Goal: Task Accomplishment & Management: Use online tool/utility

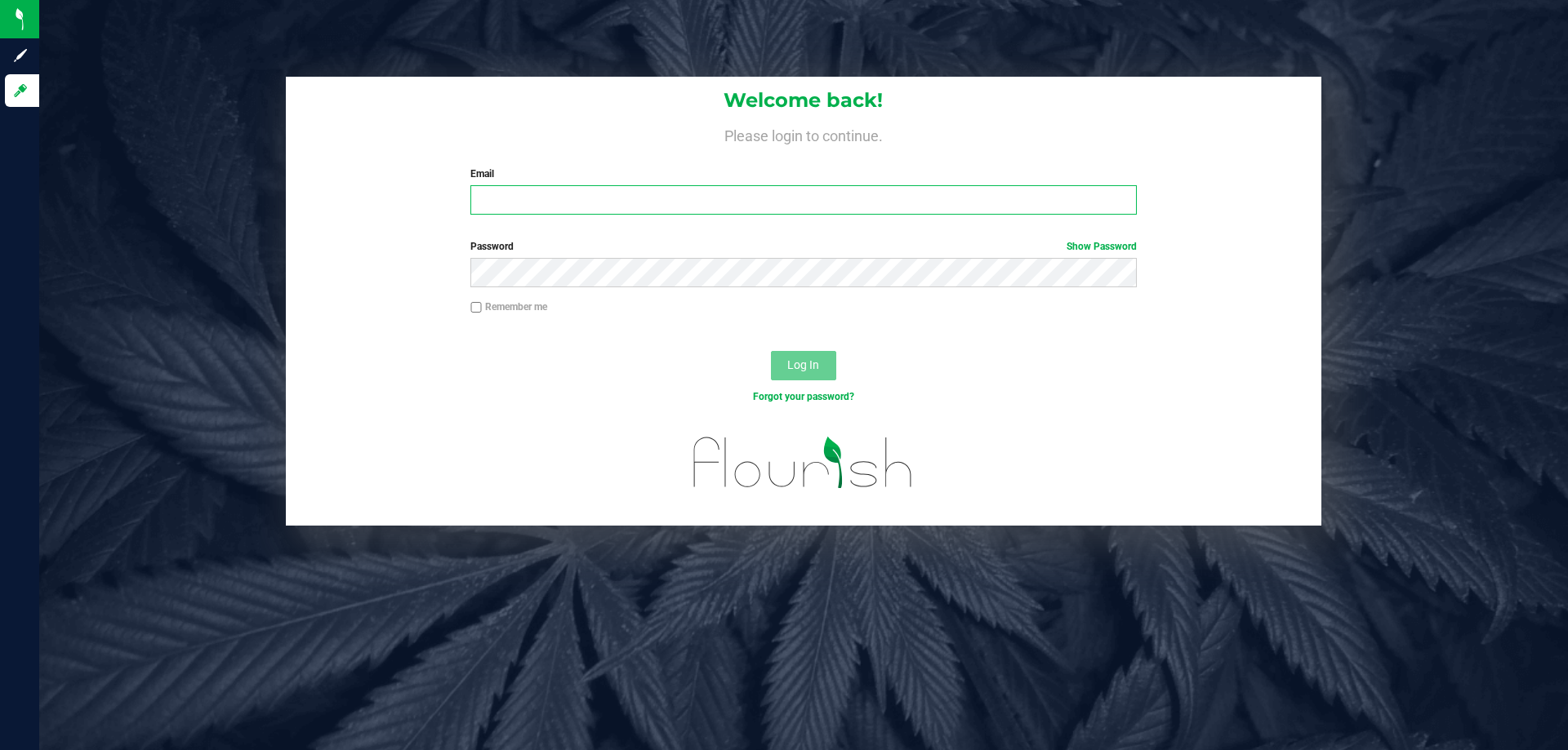
click at [525, 198] on input "Email" at bounding box center [804, 200] width 665 height 30
type input "jthedy@liveparallel.com"
click at [771, 351] on button "Log In" at bounding box center [804, 365] width 66 height 30
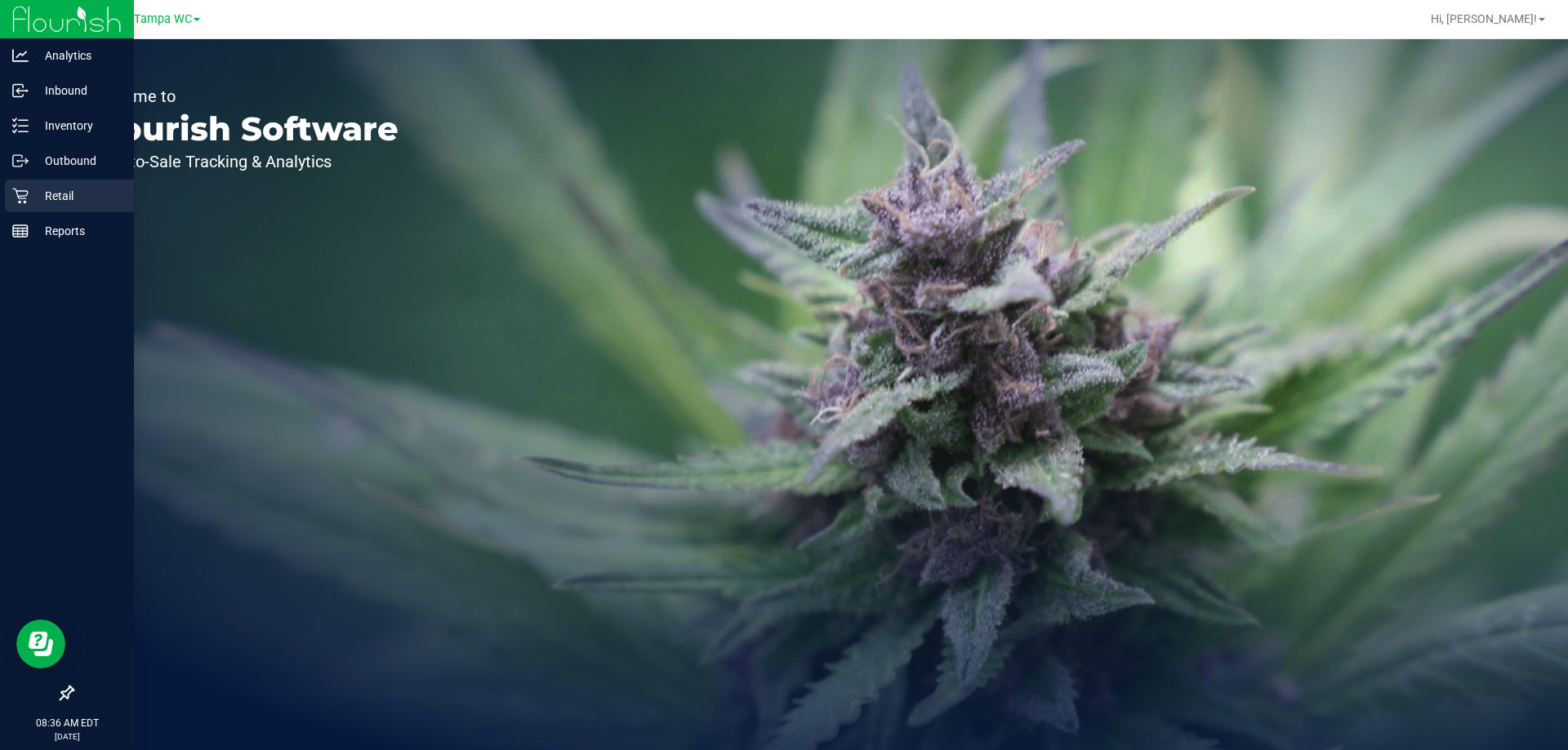
click at [23, 197] on icon at bounding box center [20, 195] width 16 height 16
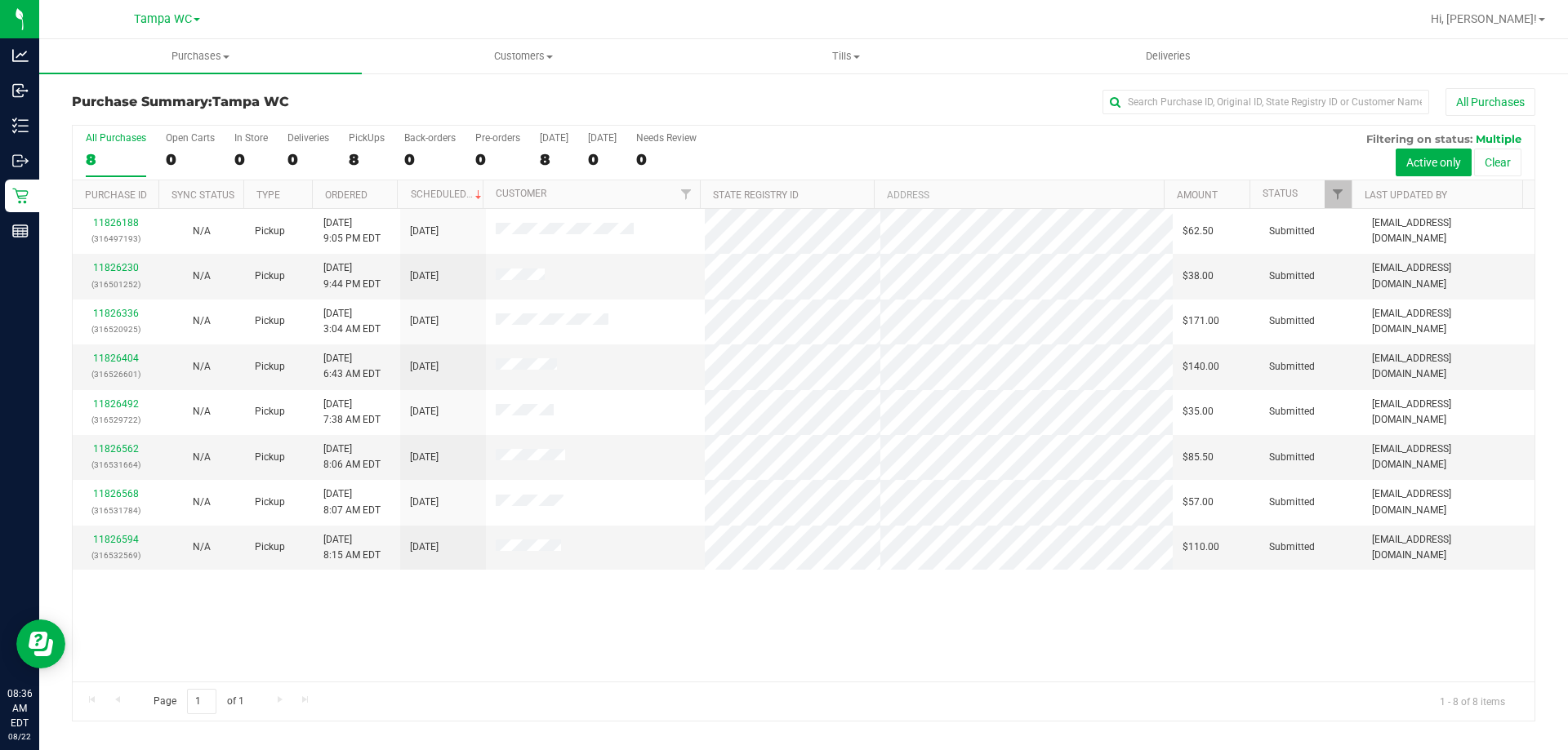
click at [560, 646] on div "11826188 (316497193) N/A Pickup [DATE] 9:05 PM EDT 8/22/2025 $62.50 Submitted […" at bounding box center [804, 445] width 1462 height 473
click at [833, 51] on span "Tills" at bounding box center [845, 55] width 321 height 14
click at [747, 96] on span "Manage tills" at bounding box center [740, 98] width 111 height 14
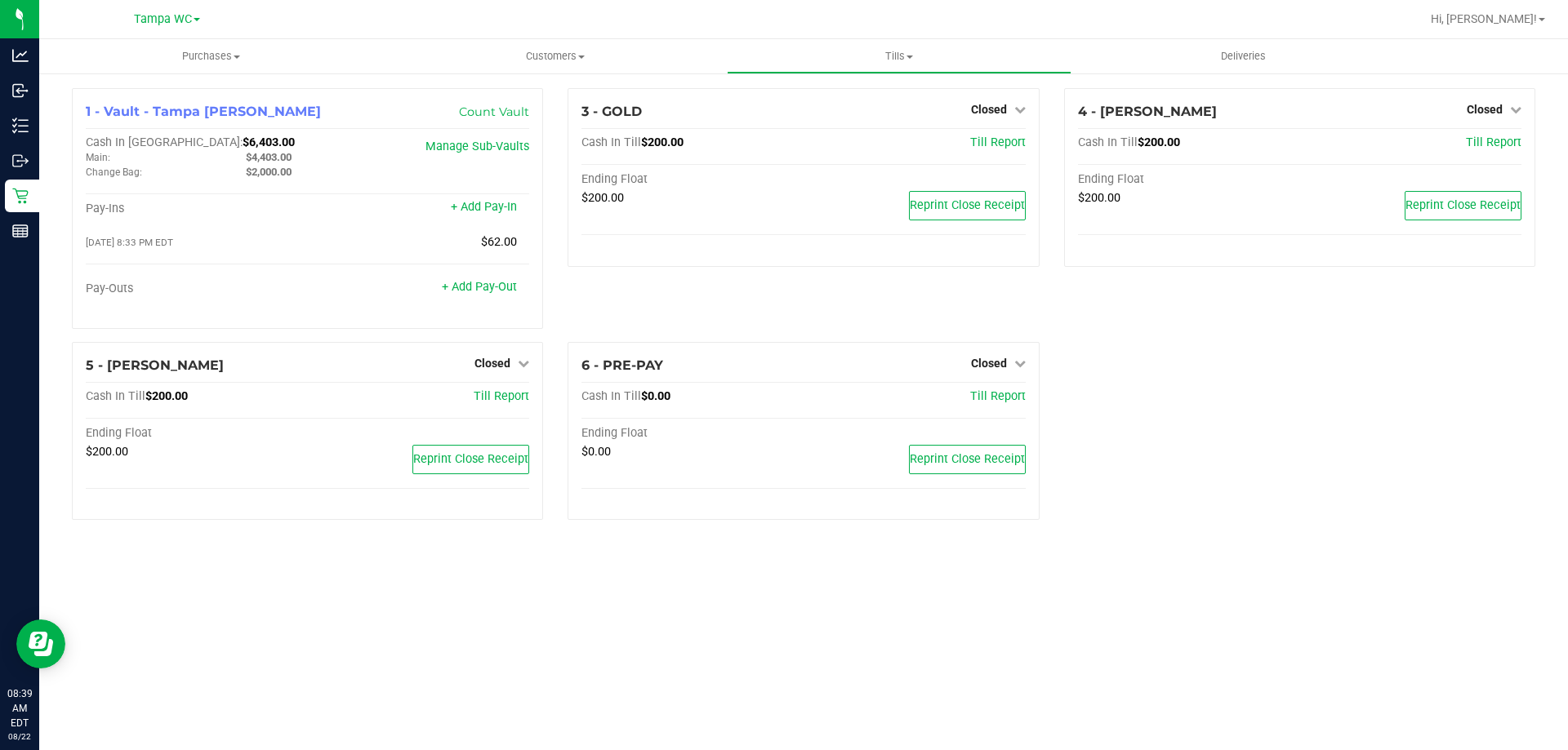
click at [323, 572] on div "Purchases Summary of purchases Fulfillment All purchases Customers All customer…" at bounding box center [804, 395] width 1529 height 711
click at [1495, 113] on span "Closed" at bounding box center [1485, 110] width 36 height 13
click at [1489, 146] on link "Open Till" at bounding box center [1484, 144] width 43 height 13
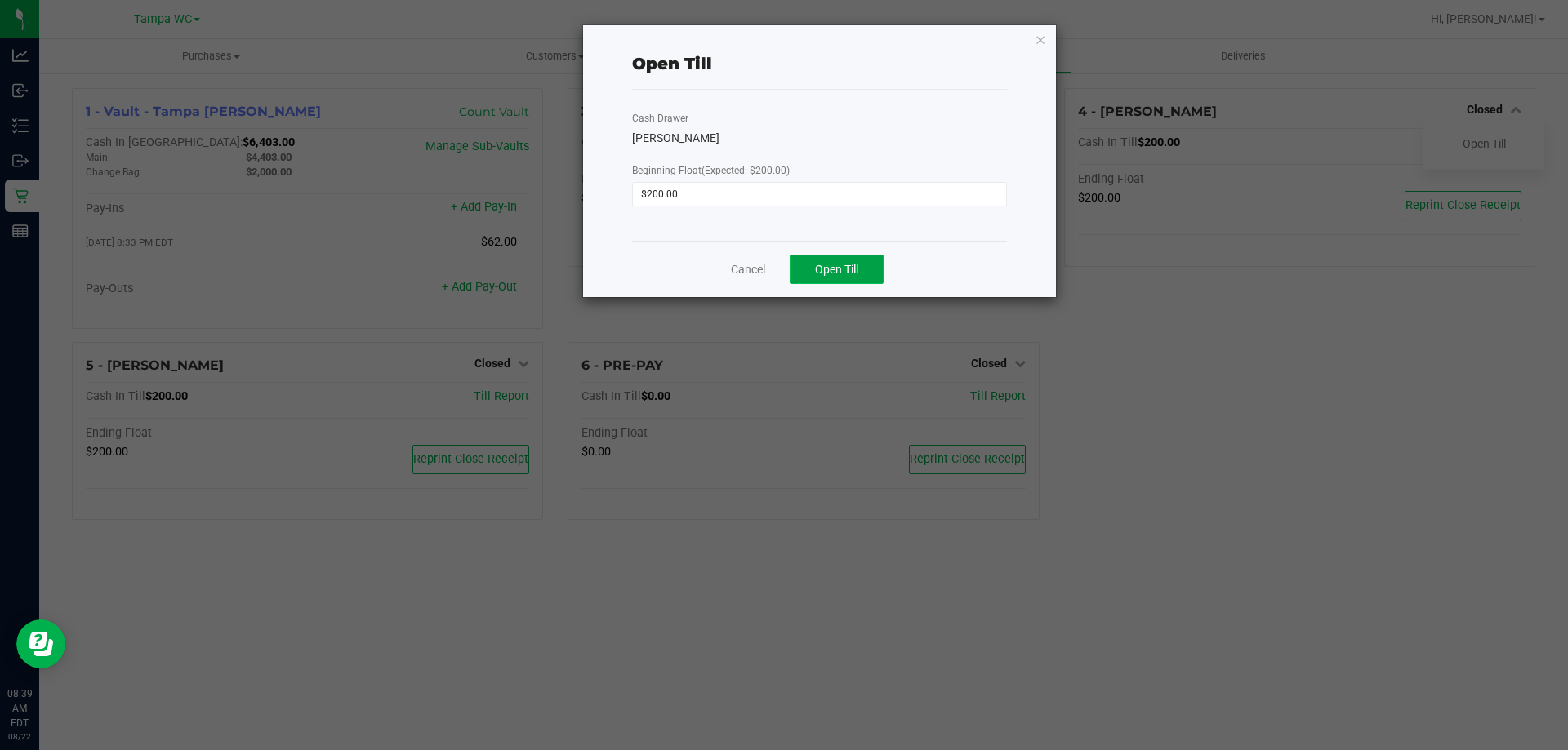
click at [872, 265] on button "Open Till" at bounding box center [837, 269] width 94 height 30
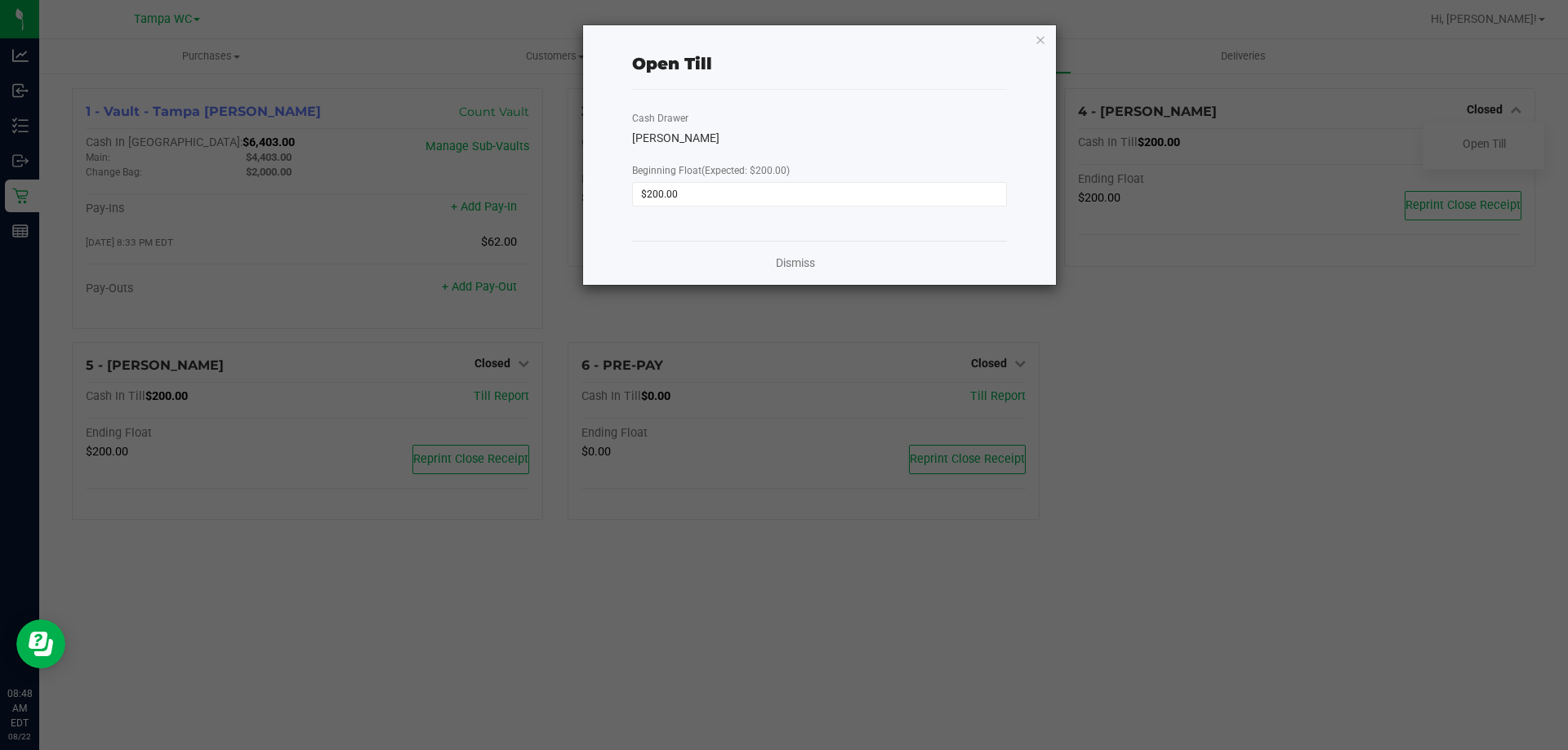
click at [464, 597] on ngb-modal-window "Open Till Cash Drawer [PERSON_NAME]-BISBAL Beginning Float (Expected: $200.00) …" at bounding box center [790, 375] width 1580 height 750
click at [784, 259] on link "Dismiss" at bounding box center [795, 263] width 39 height 17
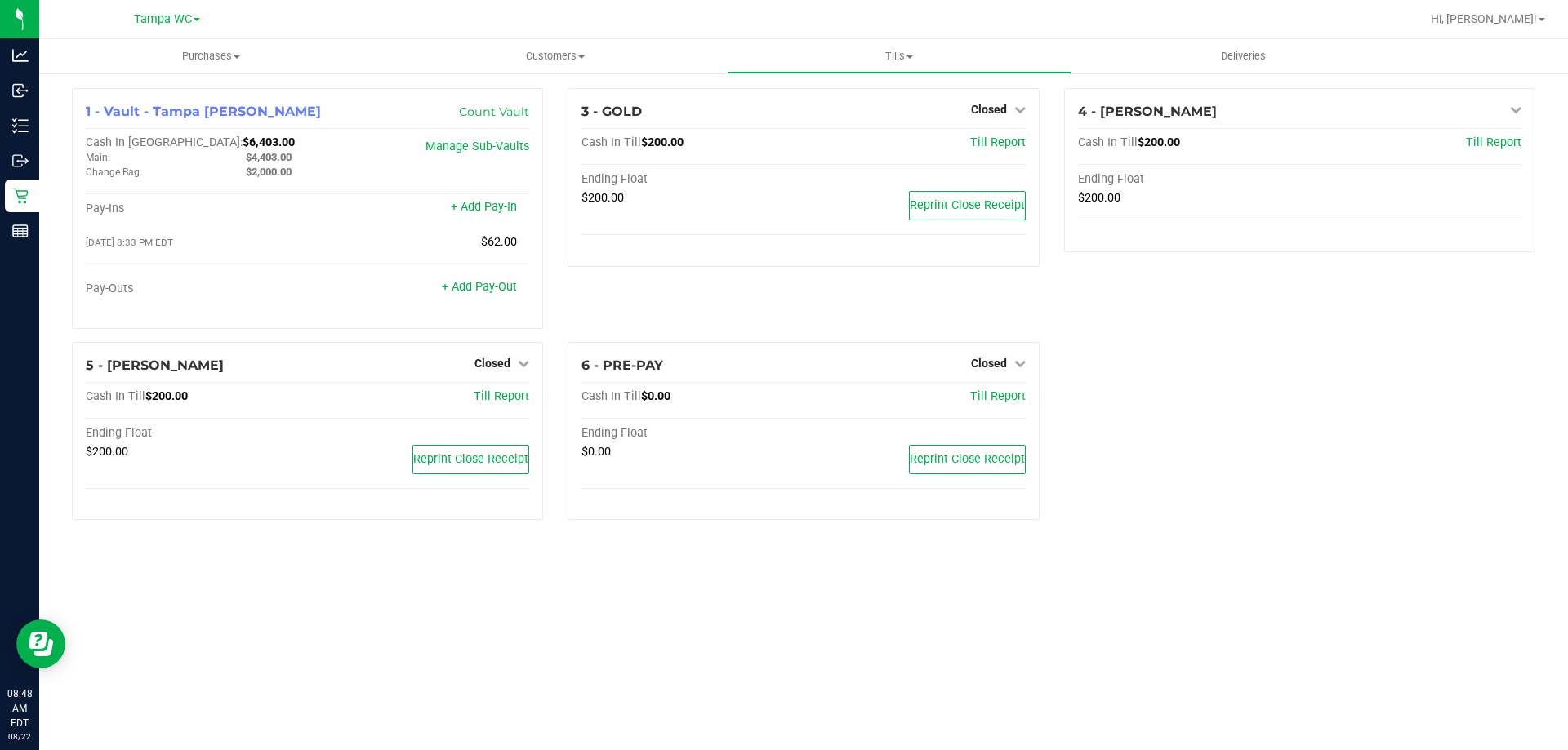
click at [476, 657] on div "Purchases Summary of purchases Fulfillment All purchases Customers All customer…" at bounding box center [804, 395] width 1529 height 711
click at [498, 359] on span "Closed" at bounding box center [493, 363] width 36 height 13
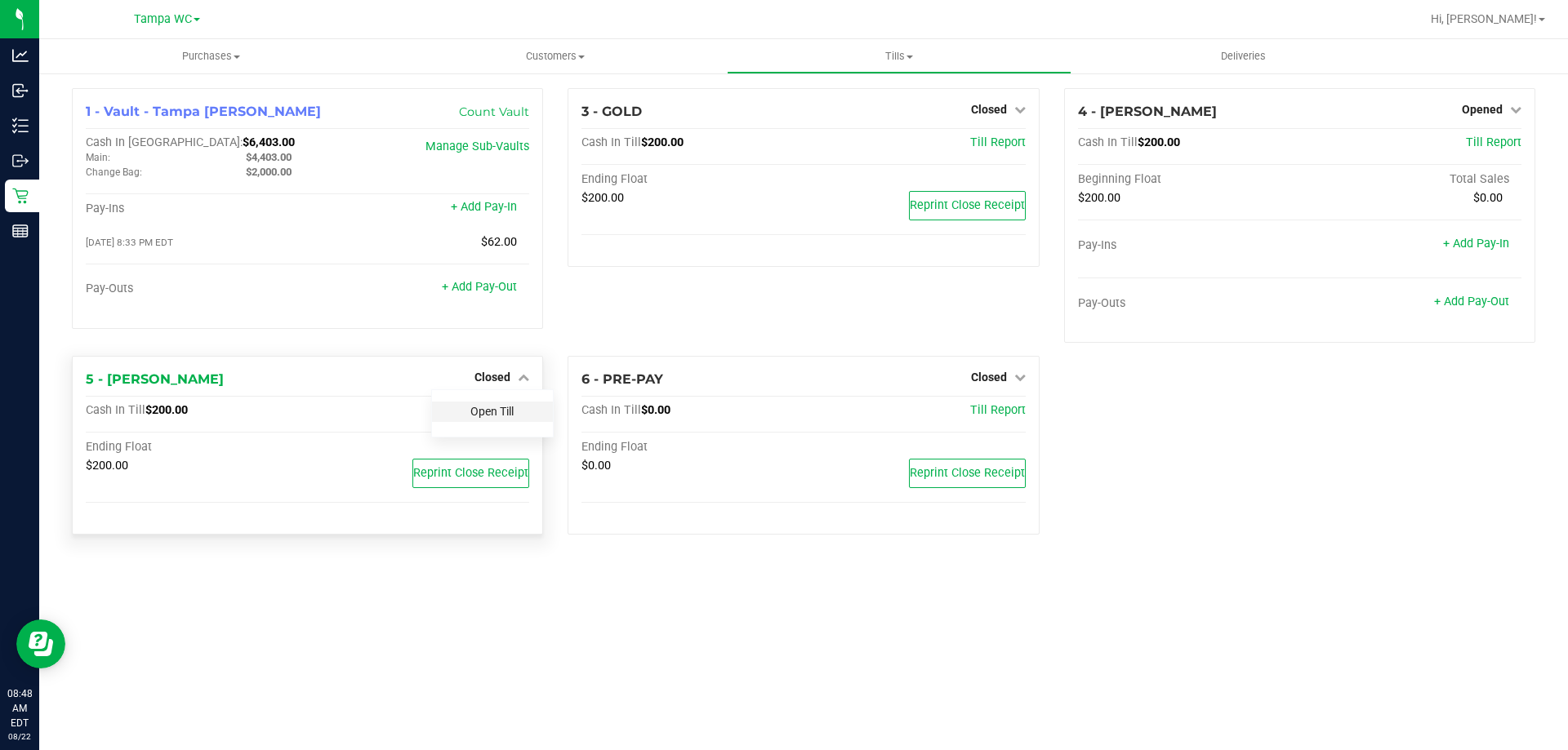
click at [499, 408] on link "Open Till" at bounding box center [492, 412] width 43 height 13
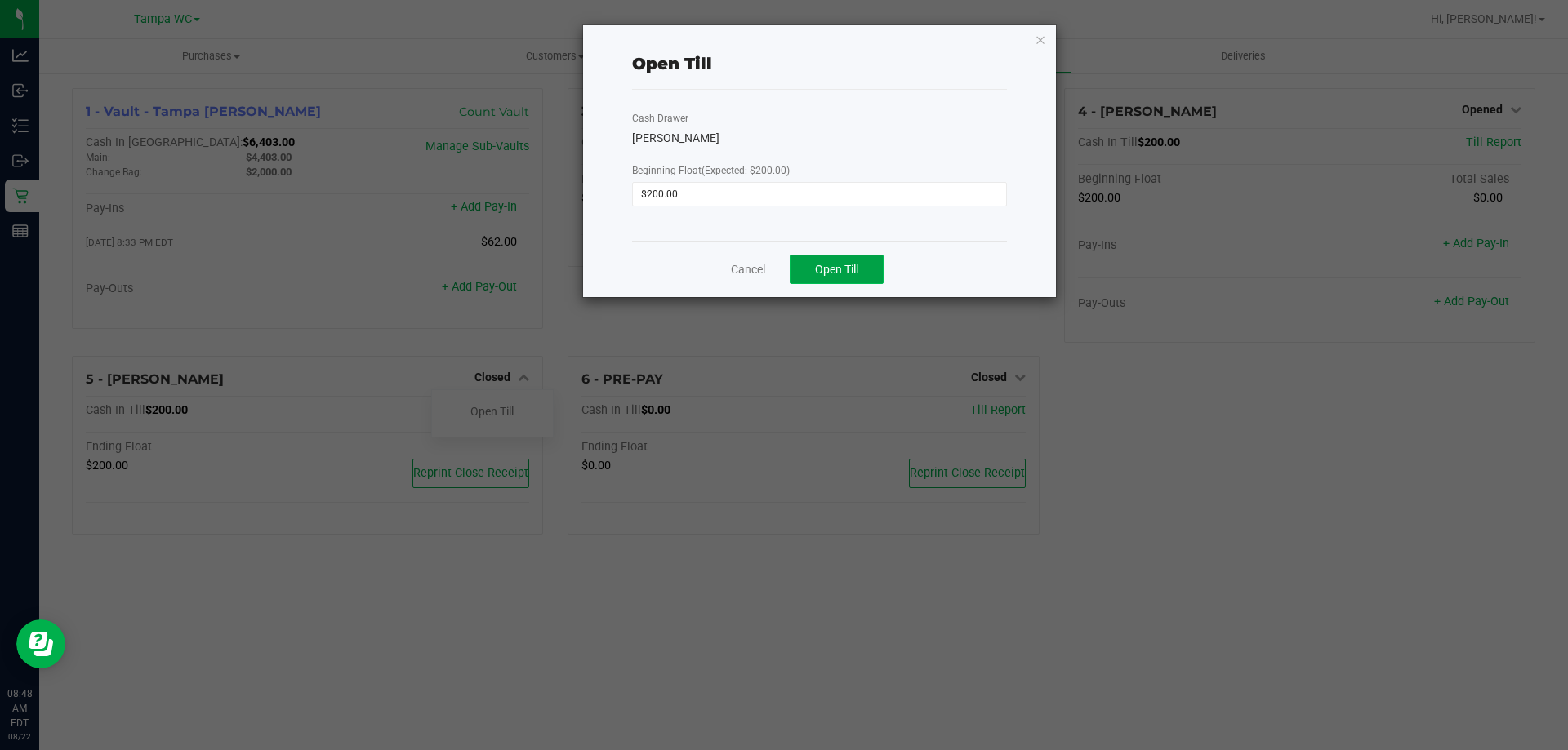
click at [835, 271] on span "Open Till" at bounding box center [836, 270] width 43 height 13
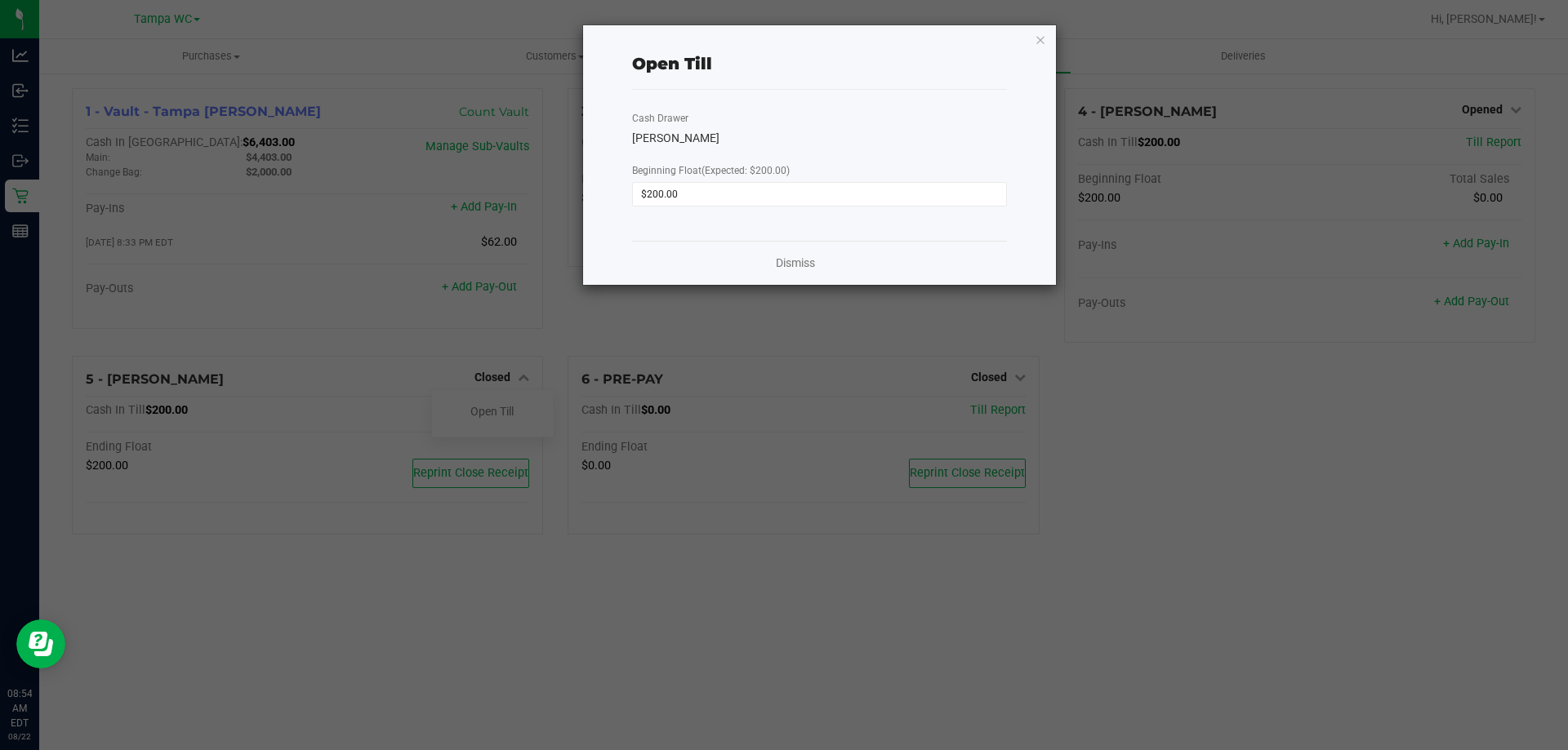
click at [358, 240] on ngb-modal-window "Open Till Cash Drawer WILLOW-[PERSON_NAME] Beginning Float (Expected: $200.00) …" at bounding box center [790, 375] width 1580 height 750
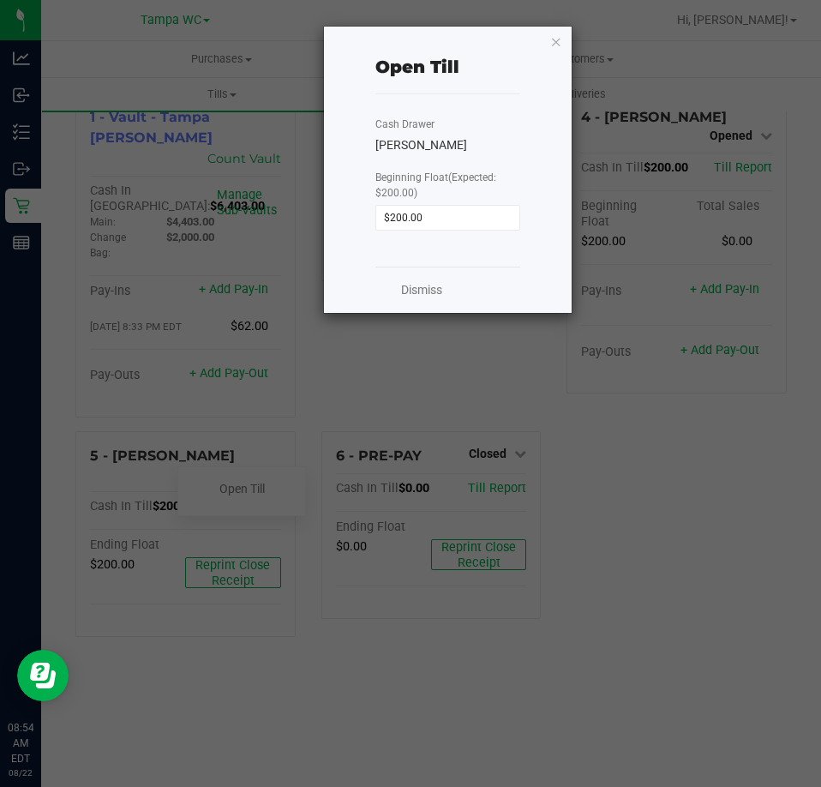
click at [452, 296] on div "Dismiss" at bounding box center [448, 289] width 146 height 46
click at [438, 293] on link "Dismiss" at bounding box center [421, 290] width 41 height 18
